Goal: Navigation & Orientation: Find specific page/section

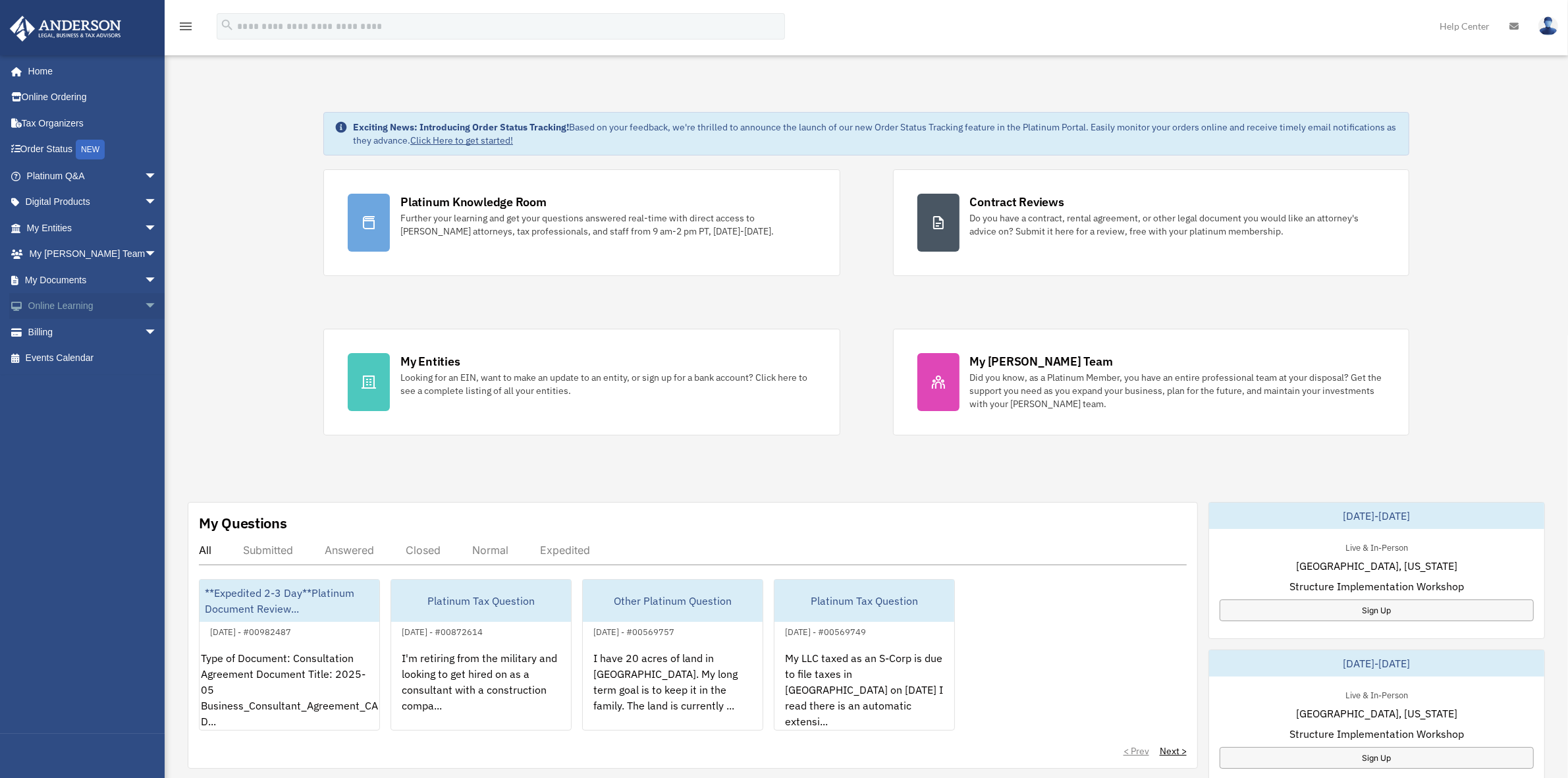
click at [144, 306] on span "arrow_drop_down" at bounding box center [157, 306] width 26 height 27
click at [75, 330] on link "Courses" at bounding box center [98, 332] width 159 height 26
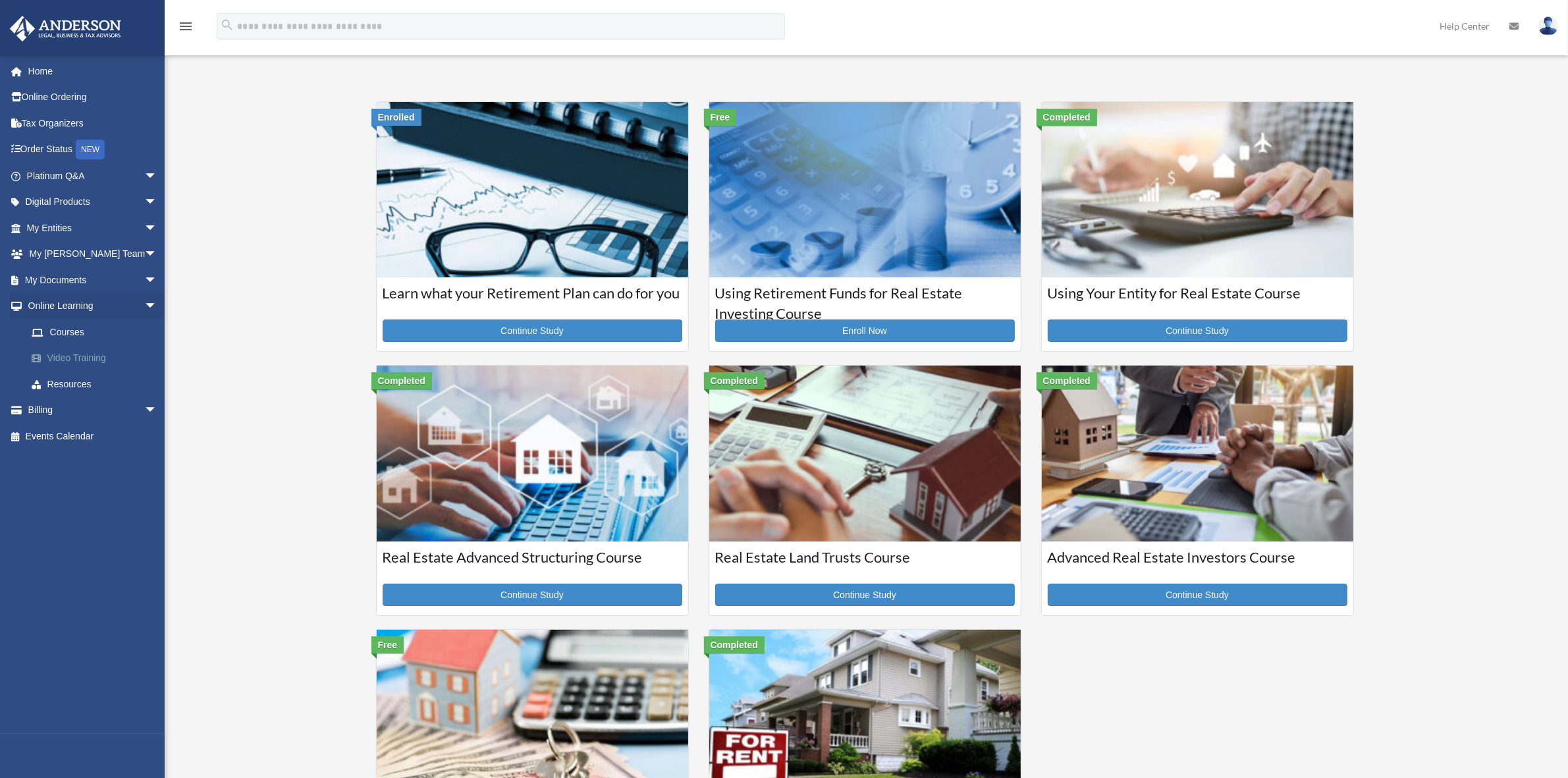
click at [75, 353] on link "Video Training" at bounding box center [98, 358] width 159 height 26
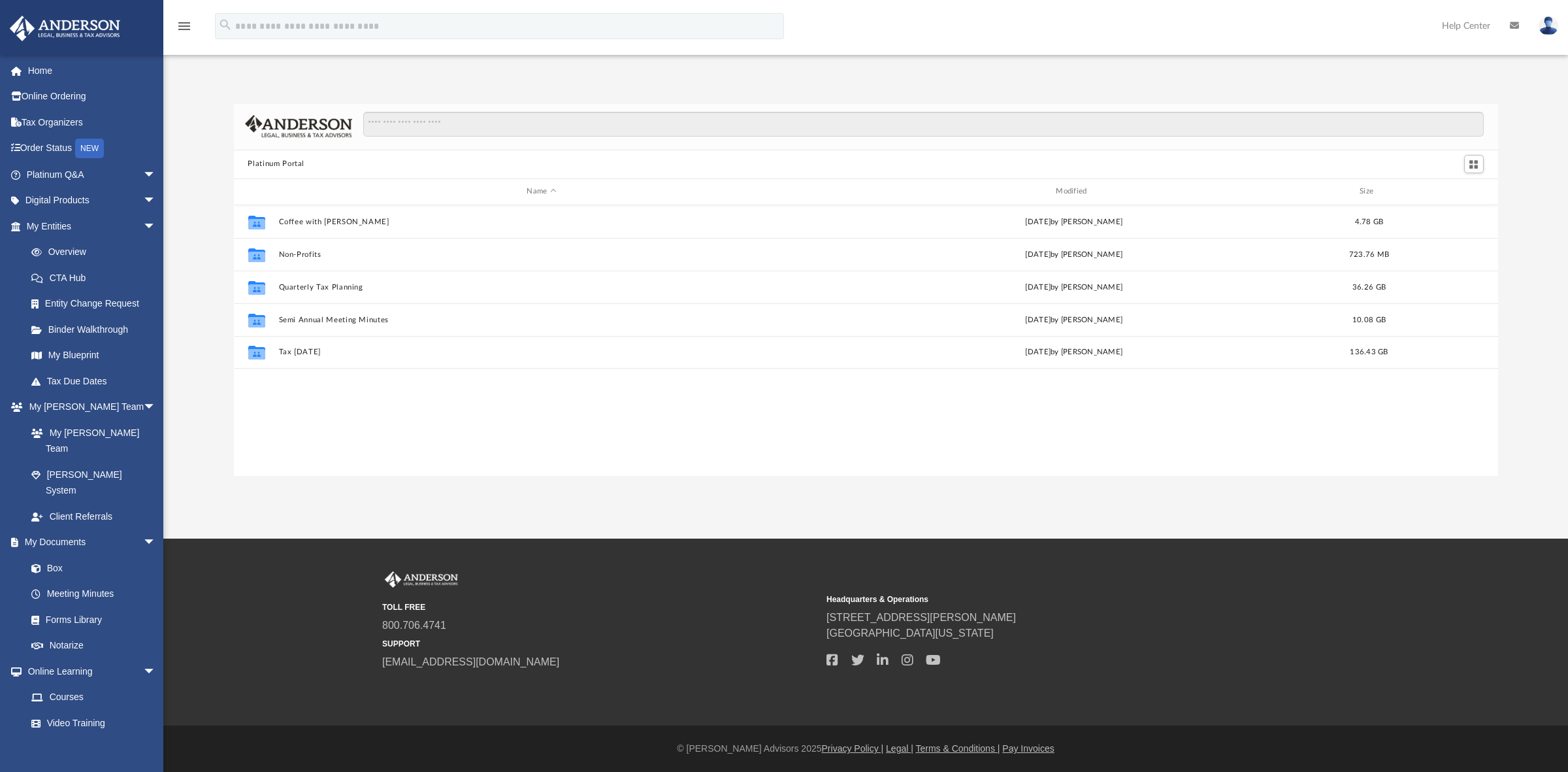
scroll to position [284, 1252]
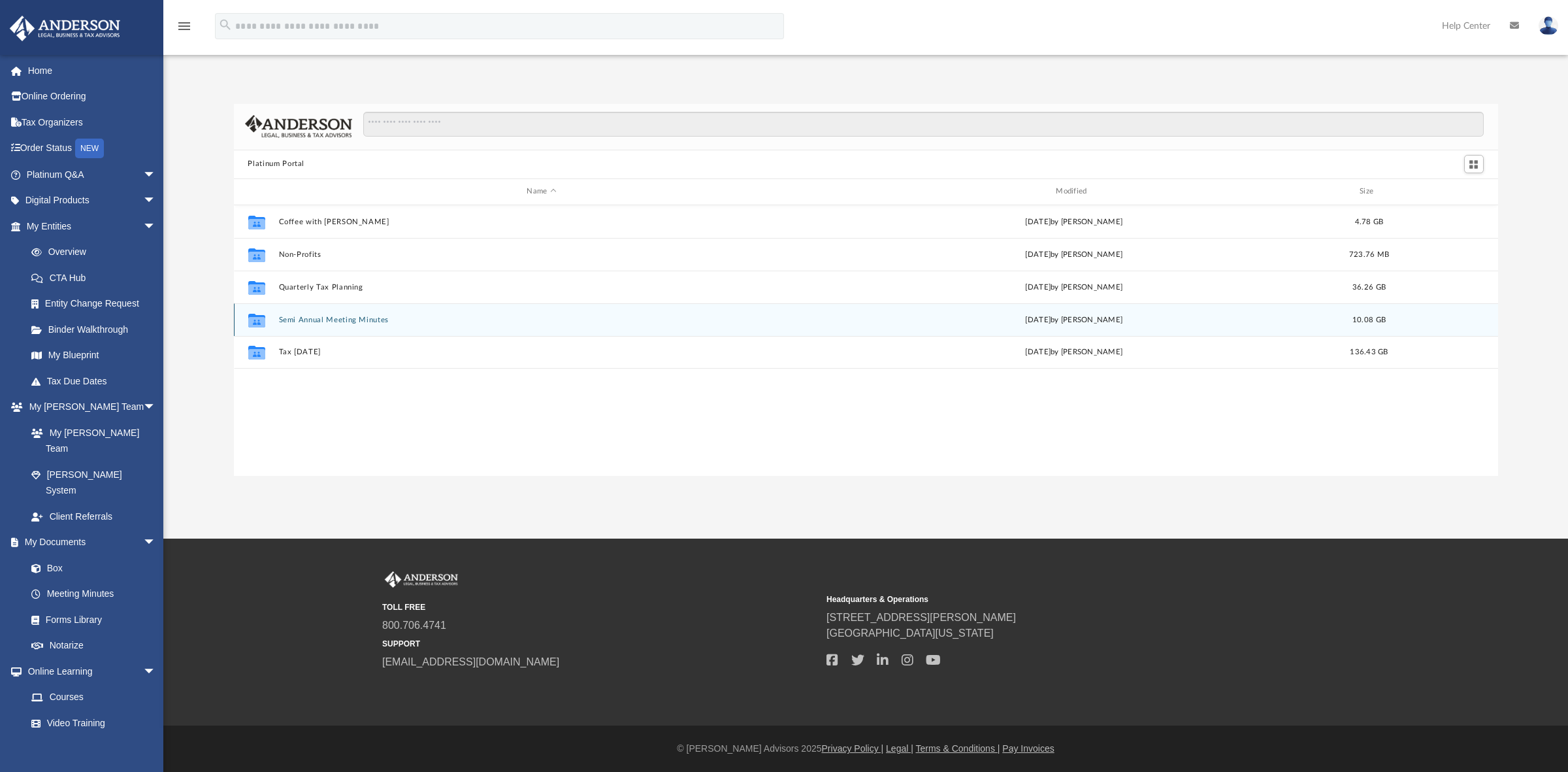
click at [335, 322] on button "Semi Annual Meeting Minutes" at bounding box center [541, 319] width 527 height 8
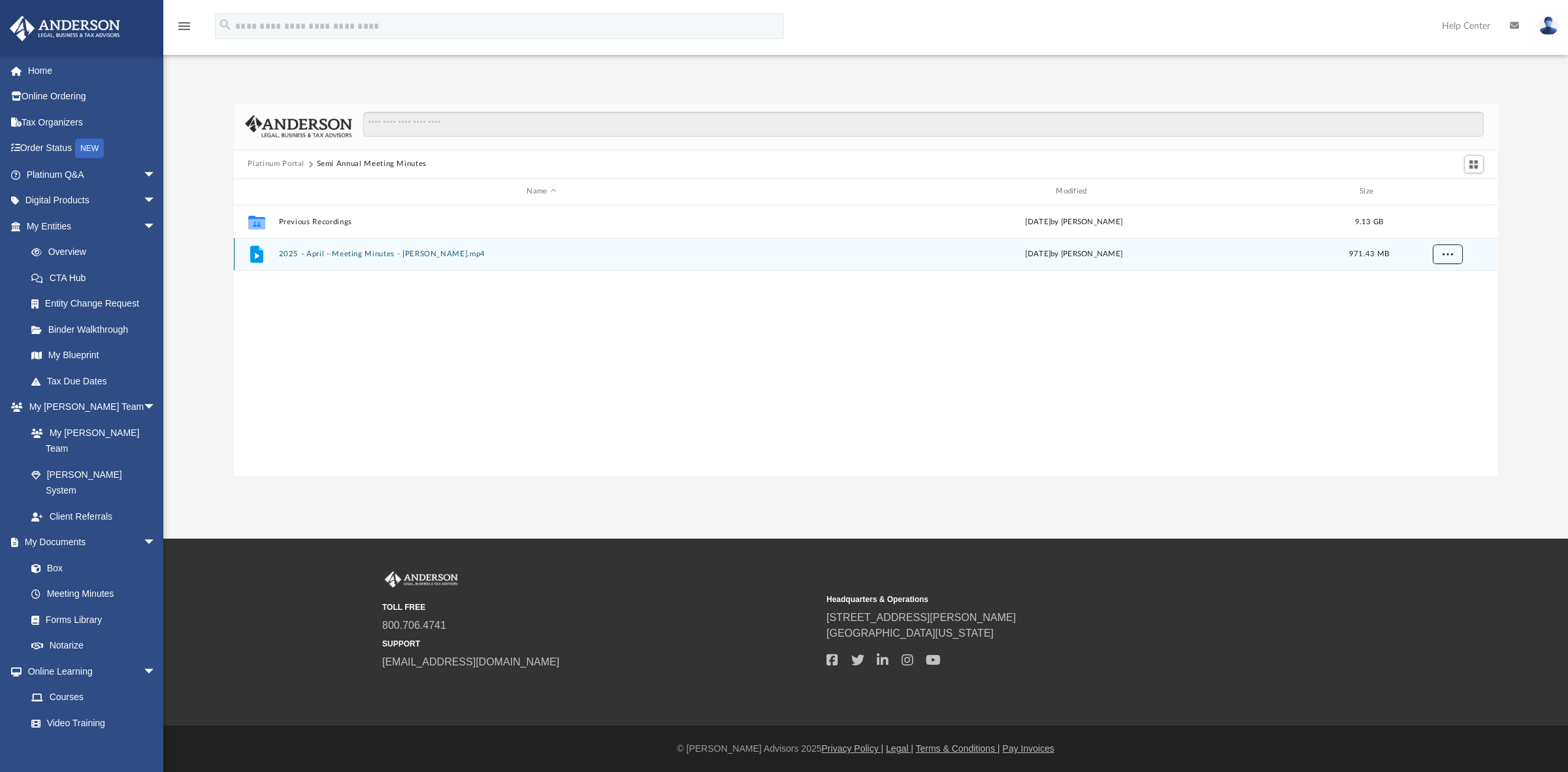
click at [1444, 253] on span "More options" at bounding box center [1447, 253] width 10 height 7
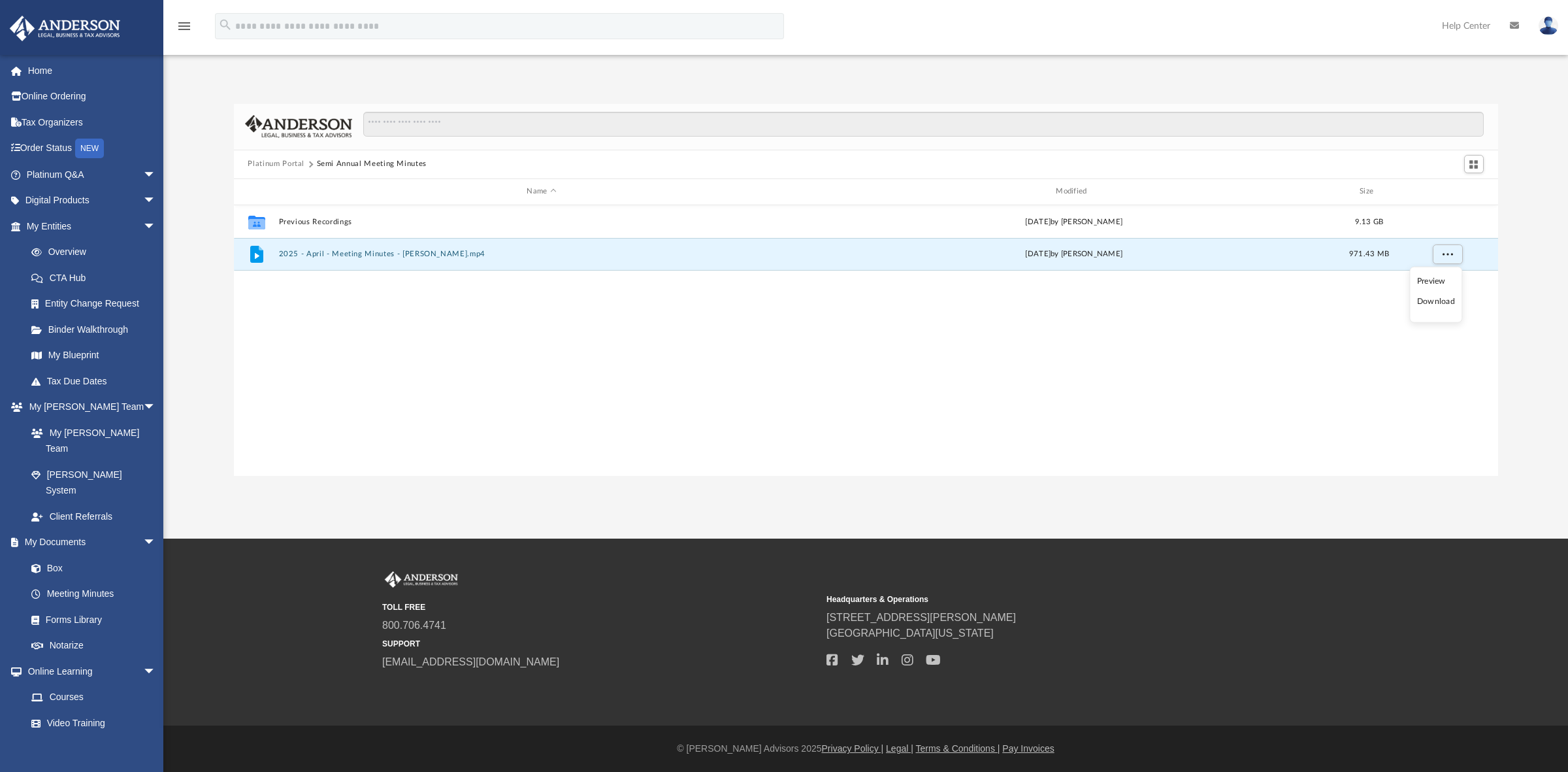
click at [1438, 281] on li "Preview" at bounding box center [1435, 281] width 38 height 14
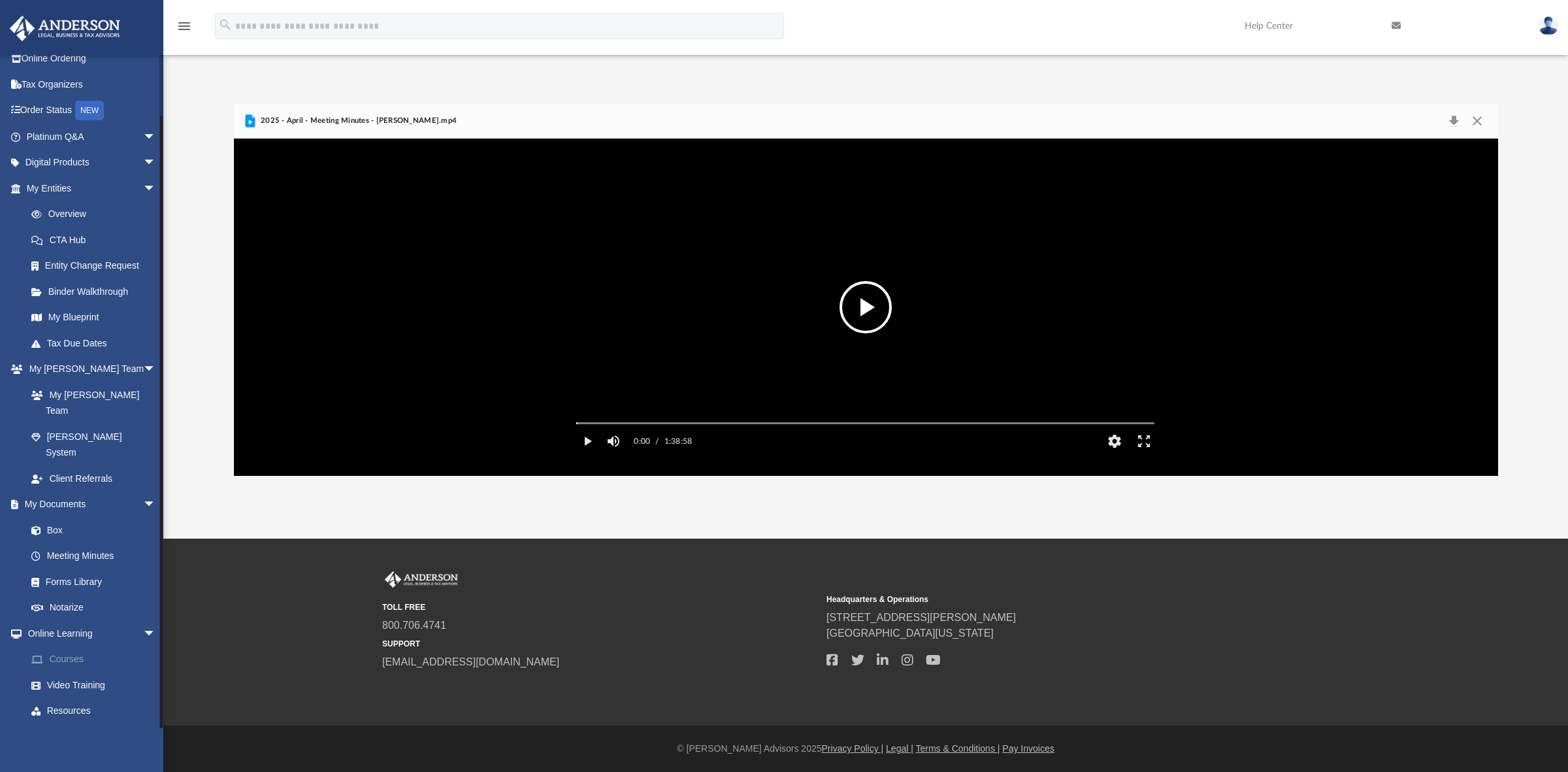
scroll to position [56, 0]
